Goal: Download file/media

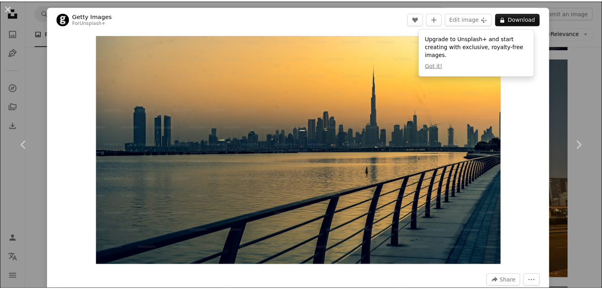
scroll to position [4870, 0]
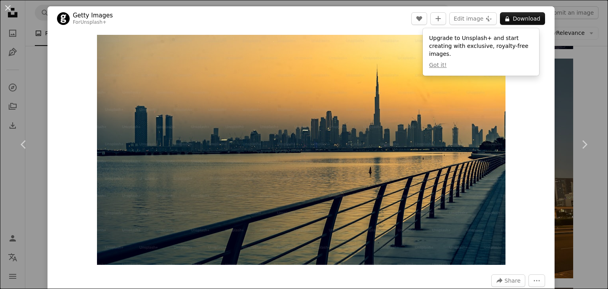
click at [576, 30] on div "An X shape Chevron left Chevron right Getty Images For Unsplash+ A heart A plus…" at bounding box center [304, 144] width 608 height 289
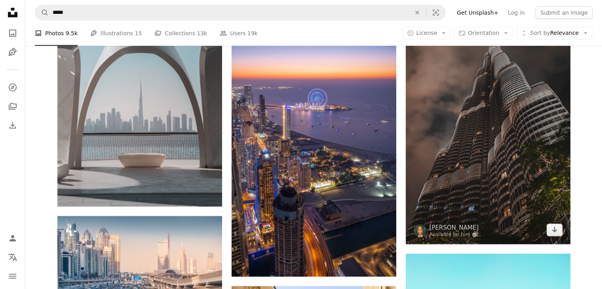
scroll to position [5107, 0]
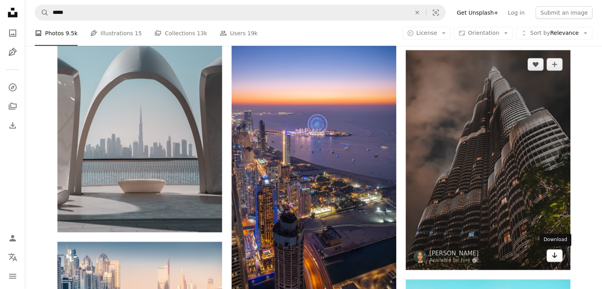
click at [559, 258] on link "Arrow pointing down" at bounding box center [555, 255] width 16 height 13
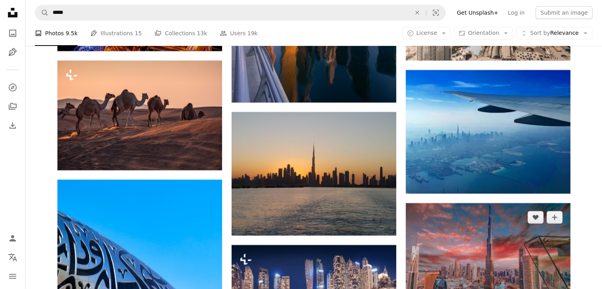
scroll to position [5780, 0]
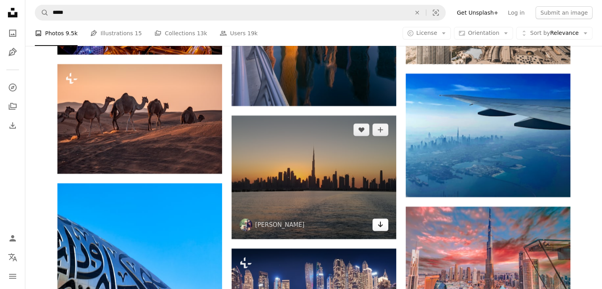
click at [380, 223] on icon "Arrow pointing down" at bounding box center [380, 225] width 6 height 10
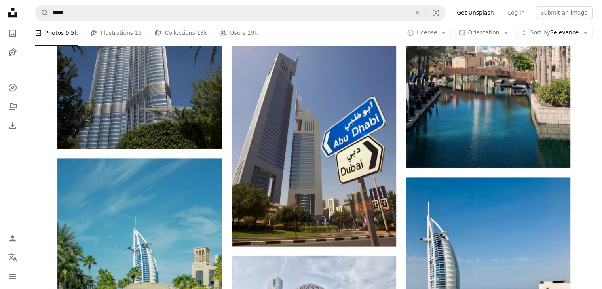
scroll to position [6889, 0]
